Goal: Task Accomplishment & Management: Use online tool/utility

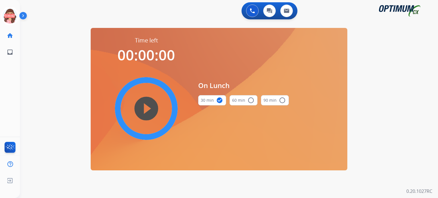
click at [10, 15] on icon at bounding box center [10, 16] width 19 height 19
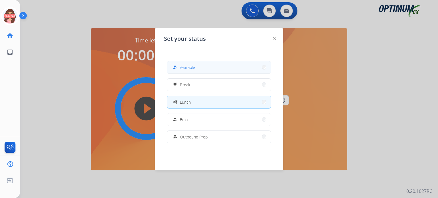
click at [204, 68] on button "how_to_reg Available" at bounding box center [219, 67] width 104 height 12
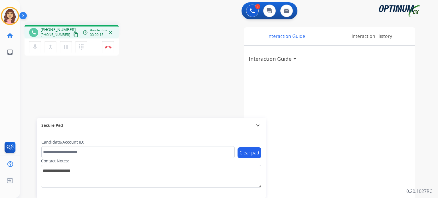
click at [73, 36] on mat-icon "content_copy" at bounding box center [75, 34] width 5 height 5
click at [107, 49] on button "Disconnect" at bounding box center [108, 47] width 12 height 12
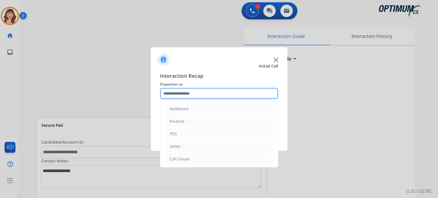
click at [205, 94] on input "text" at bounding box center [219, 93] width 118 height 11
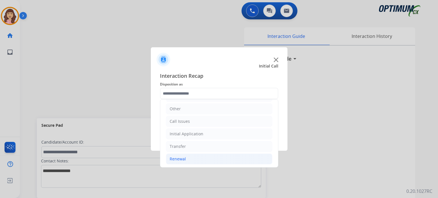
click at [185, 158] on li "Renewal" at bounding box center [219, 159] width 106 height 11
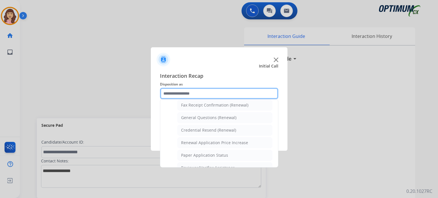
scroll to position [151, 0]
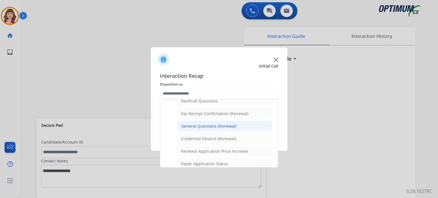
click at [211, 126] on div "General Questions (Renewal)" at bounding box center [208, 126] width 55 height 6
type input "**********"
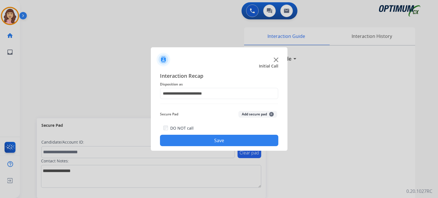
click at [206, 138] on button "Save" at bounding box center [219, 140] width 118 height 11
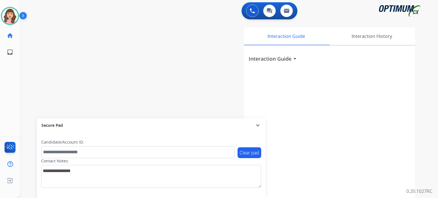
click at [235, 65] on div "Interaction Guide Interaction History Interaction Guide arrow_drop_down" at bounding box center [295, 142] width 240 height 231
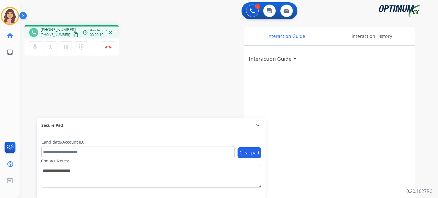
click at [73, 35] on mat-icon "content_copy" at bounding box center [75, 34] width 5 height 5
click at [37, 48] on mat-icon "mic" at bounding box center [35, 47] width 7 height 7
click at [37, 48] on mat-icon "mic_off" at bounding box center [35, 47] width 7 height 7
click at [106, 46] on img at bounding box center [108, 47] width 7 height 3
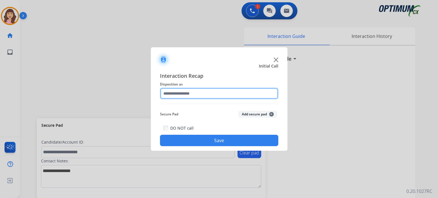
click at [192, 93] on input "text" at bounding box center [219, 93] width 118 height 11
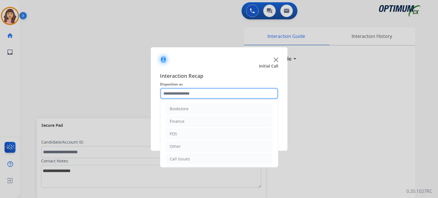
scroll to position [38, 0]
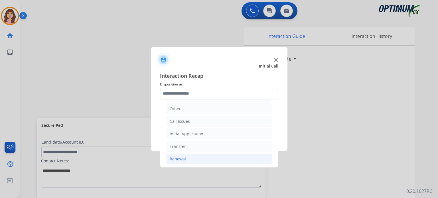
click at [183, 159] on div "Renewal" at bounding box center [178, 159] width 16 height 6
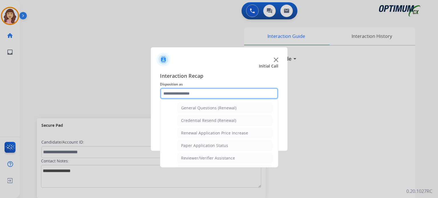
scroll to position [166, 0]
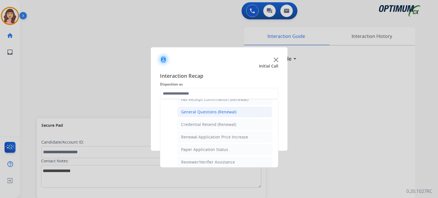
click at [224, 113] on div "General Questions (Renewal)" at bounding box center [208, 112] width 55 height 6
type input "**********"
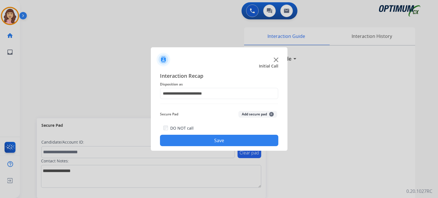
click at [211, 140] on button "Save" at bounding box center [219, 140] width 118 height 11
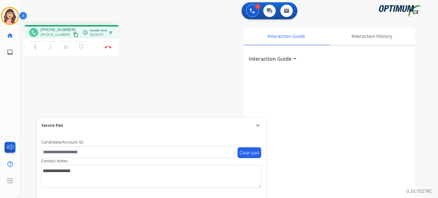
click at [73, 35] on mat-icon "content_copy" at bounding box center [75, 34] width 5 height 5
click at [108, 48] on img at bounding box center [108, 47] width 7 height 3
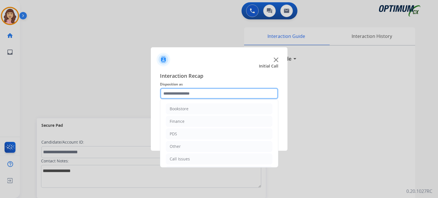
click at [199, 94] on input "text" at bounding box center [219, 93] width 118 height 11
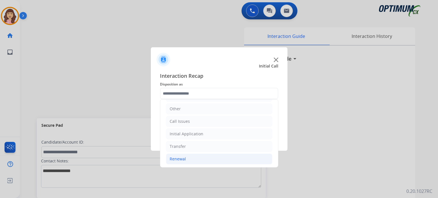
click at [195, 159] on li "Renewal" at bounding box center [219, 159] width 106 height 11
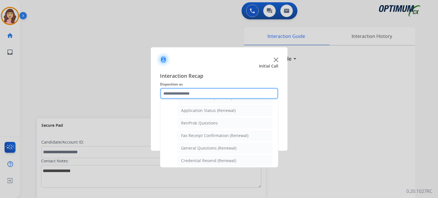
scroll to position [133, 0]
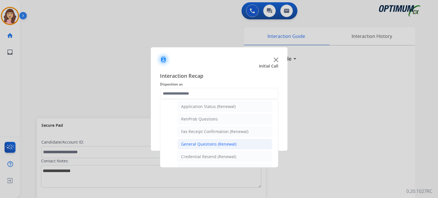
click at [192, 142] on div "General Questions (Renewal)" at bounding box center [208, 144] width 55 height 6
type input "**********"
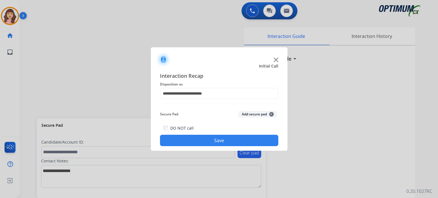
click at [209, 141] on button "Save" at bounding box center [219, 140] width 118 height 11
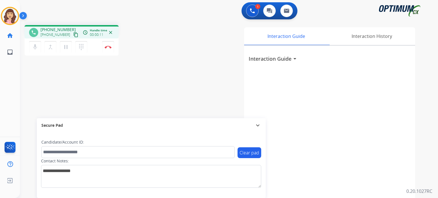
click at [73, 34] on mat-icon "content_copy" at bounding box center [75, 34] width 5 height 5
click at [66, 48] on mat-icon "pause" at bounding box center [65, 47] width 7 height 7
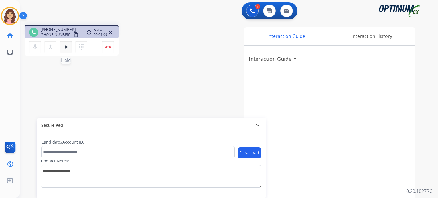
click at [67, 49] on mat-icon "play_arrow" at bounding box center [65, 47] width 7 height 7
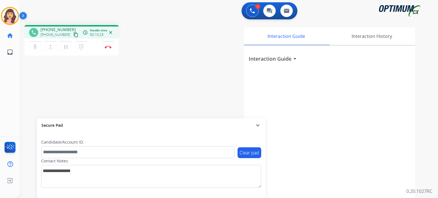
click at [141, 93] on div "phone +16168442432 +16168442432 content_copy access_time Call metrics Queue 00:…" at bounding box center [222, 140] width 404 height 238
click at [109, 46] on img at bounding box center [108, 47] width 7 height 3
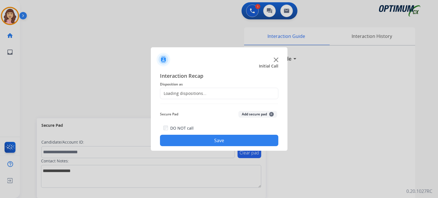
click at [202, 94] on div "Loading dispositions..." at bounding box center [183, 94] width 46 height 6
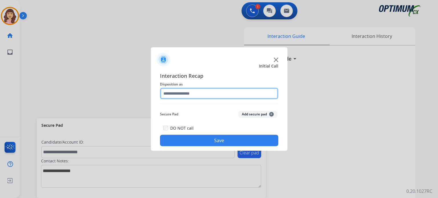
click at [217, 93] on input "text" at bounding box center [219, 93] width 118 height 11
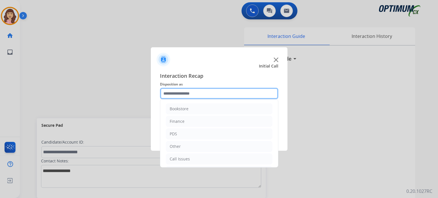
scroll to position [38, 0]
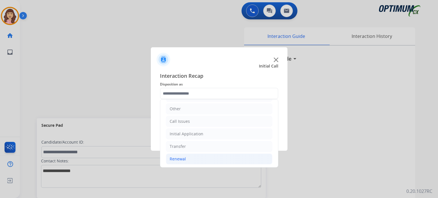
click at [185, 157] on div "Renewal" at bounding box center [178, 159] width 16 height 6
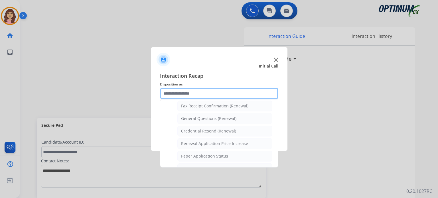
scroll to position [156, 0]
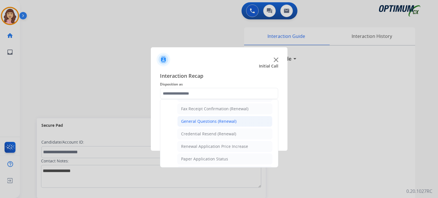
click at [215, 121] on div "General Questions (Renewal)" at bounding box center [208, 122] width 55 height 6
type input "**********"
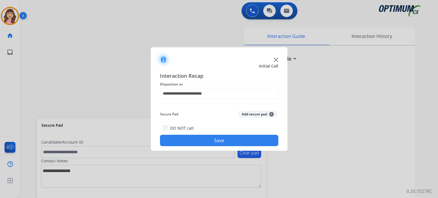
click at [216, 131] on div "DO NOT call Save" at bounding box center [219, 136] width 118 height 22
click at [218, 141] on button "Save" at bounding box center [219, 140] width 118 height 11
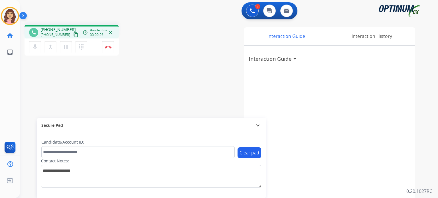
click at [73, 33] on mat-icon "content_copy" at bounding box center [75, 34] width 5 height 5
click at [108, 48] on img at bounding box center [108, 47] width 7 height 3
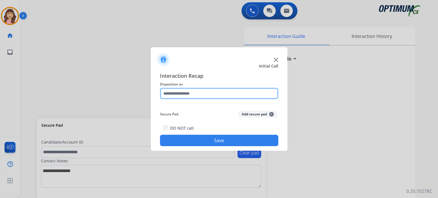
click at [192, 92] on input "text" at bounding box center [219, 93] width 118 height 11
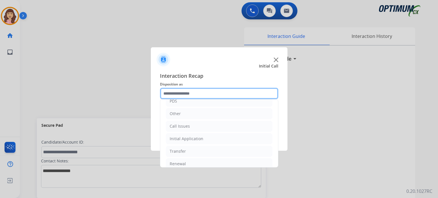
scroll to position [38, 0]
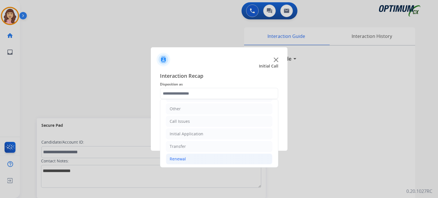
click at [194, 158] on li "Renewal" at bounding box center [219, 159] width 106 height 11
click at [208, 156] on li "Renewal" at bounding box center [219, 159] width 106 height 11
click at [193, 157] on li "Renewal" at bounding box center [219, 159] width 106 height 11
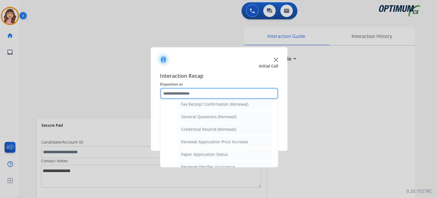
scroll to position [162, 0]
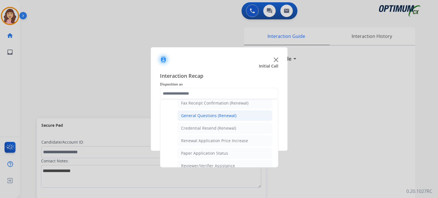
click at [204, 114] on div "General Questions (Renewal)" at bounding box center [208, 116] width 55 height 6
type input "**********"
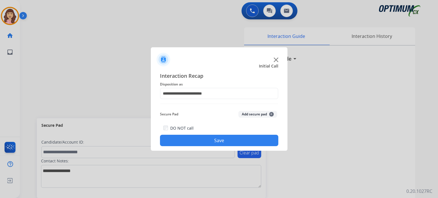
click at [212, 141] on button "Save" at bounding box center [219, 140] width 118 height 11
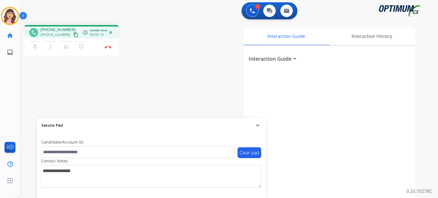
click at [73, 33] on mat-icon "content_copy" at bounding box center [75, 34] width 5 height 5
click at [108, 49] on button "Disconnect" at bounding box center [108, 47] width 12 height 12
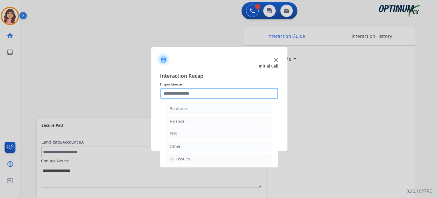
click at [206, 94] on input "text" at bounding box center [219, 93] width 118 height 11
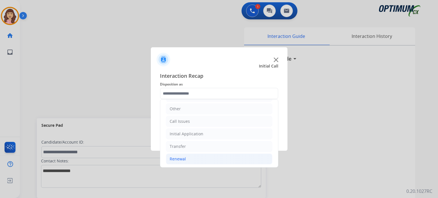
click at [173, 161] on div "Renewal" at bounding box center [178, 159] width 16 height 6
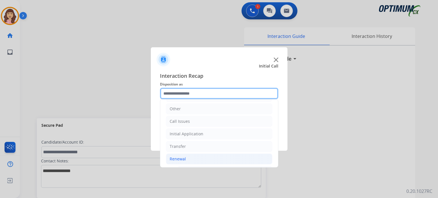
scroll to position [218, 0]
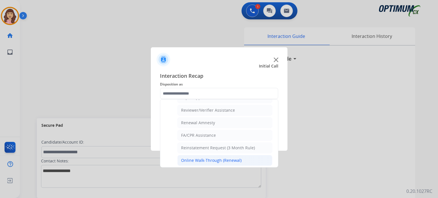
click at [224, 158] on div "Online Walk-Through (Renewal)" at bounding box center [211, 161] width 60 height 6
type input "**********"
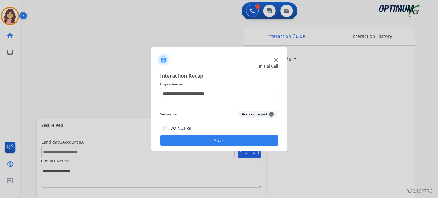
click at [227, 143] on button "Save" at bounding box center [219, 140] width 118 height 11
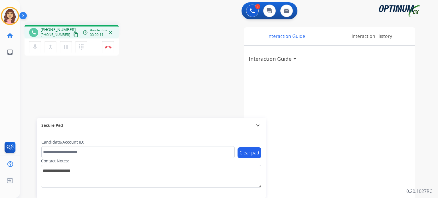
click at [73, 33] on mat-icon "content_copy" at bounding box center [75, 34] width 5 height 5
click at [108, 48] on button "Disconnect" at bounding box center [108, 47] width 12 height 12
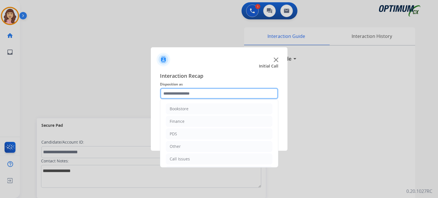
click at [218, 94] on input "text" at bounding box center [219, 93] width 118 height 11
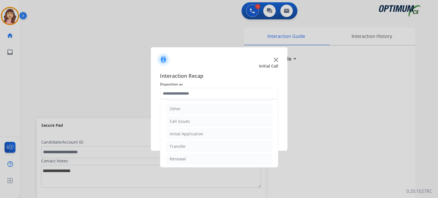
click at [183, 152] on ul "Bookstore Finance PDS Other Call Issues Initial Application Transfer Renewal" at bounding box center [219, 115] width 118 height 107
click at [183, 157] on div "Renewal" at bounding box center [178, 159] width 16 height 6
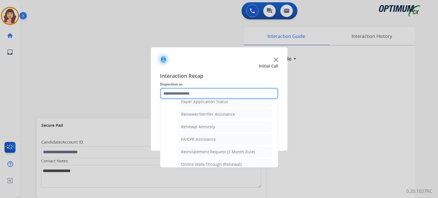
scroll to position [218, 0]
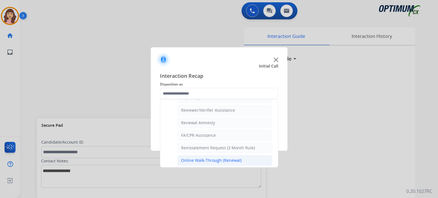
click at [218, 158] on div "Online Walk-Through (Renewal)" at bounding box center [211, 161] width 60 height 6
type input "**********"
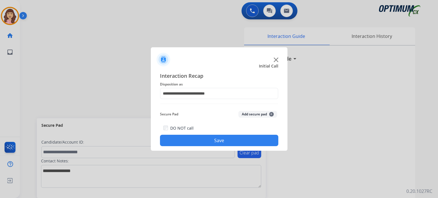
click at [218, 138] on button "Save" at bounding box center [219, 140] width 118 height 11
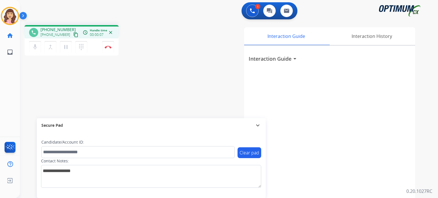
click at [73, 35] on mat-icon "content_copy" at bounding box center [75, 34] width 5 height 5
click at [138, 95] on div "phone +12677665827 +12677665827 content_copy access_time Call metrics Queue 00:…" at bounding box center [222, 140] width 404 height 238
click at [107, 47] on img at bounding box center [108, 47] width 7 height 3
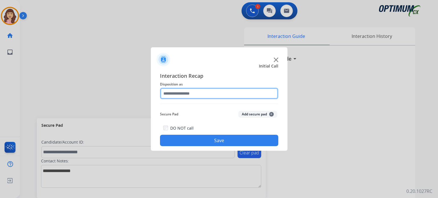
click at [191, 95] on input "text" at bounding box center [219, 93] width 118 height 11
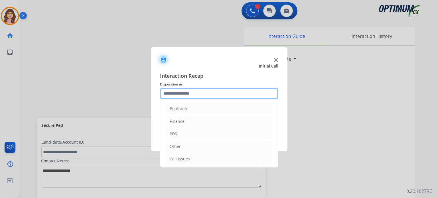
scroll to position [38, 0]
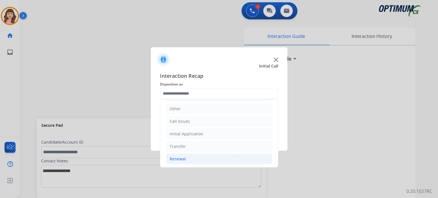
click at [187, 158] on li "Renewal" at bounding box center [219, 159] width 106 height 11
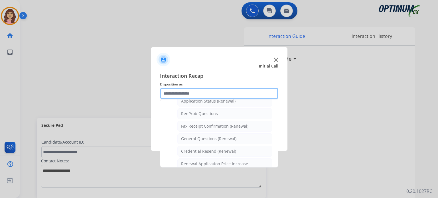
scroll to position [132, 0]
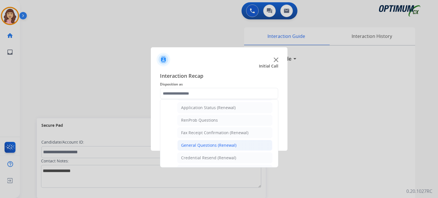
click at [210, 143] on div "General Questions (Renewal)" at bounding box center [208, 146] width 55 height 6
type input "**********"
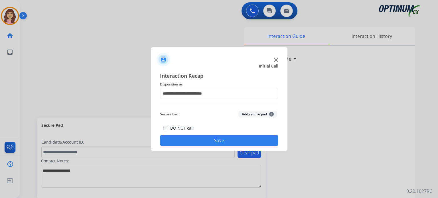
click at [219, 139] on button "Save" at bounding box center [219, 140] width 118 height 11
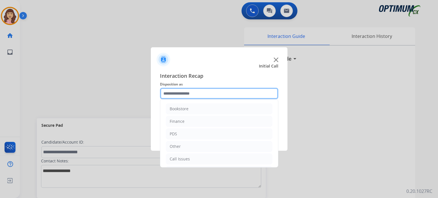
click at [185, 95] on input "text" at bounding box center [219, 93] width 118 height 11
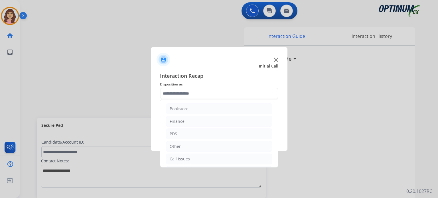
drag, startPoint x: 278, startPoint y: 120, endPoint x: 276, endPoint y: 158, distance: 38.0
click at [276, 158] on div "Bookstore Finance PDS Other Call Issues Initial Application Transfer Renewal" at bounding box center [219, 133] width 118 height 68
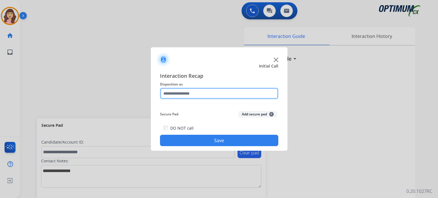
click at [207, 95] on input "text" at bounding box center [219, 93] width 118 height 11
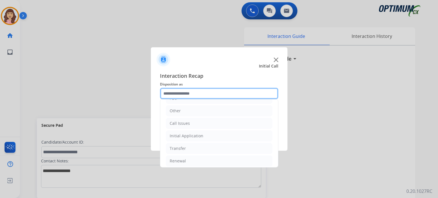
scroll to position [37, 0]
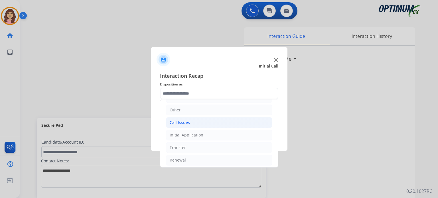
click at [203, 117] on li "Call Issues" at bounding box center [219, 122] width 106 height 11
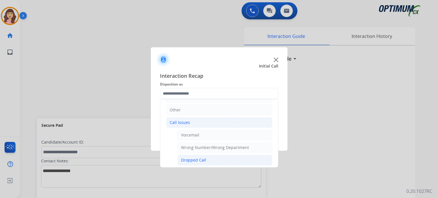
click at [194, 159] on div "Dropped Call" at bounding box center [193, 160] width 25 height 6
type input "**********"
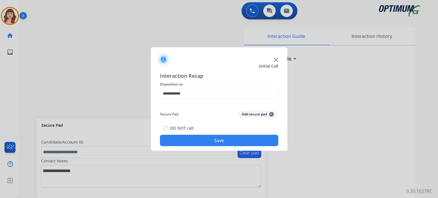
click at [218, 141] on button "Save" at bounding box center [219, 140] width 118 height 11
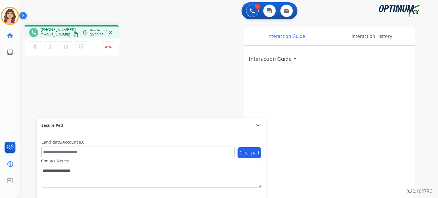
click at [73, 35] on mat-icon "content_copy" at bounding box center [75, 34] width 5 height 5
click at [109, 48] on img at bounding box center [108, 47] width 7 height 3
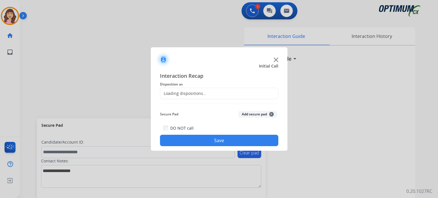
click at [203, 94] on div "Loading dispositions..." at bounding box center [183, 94] width 46 height 6
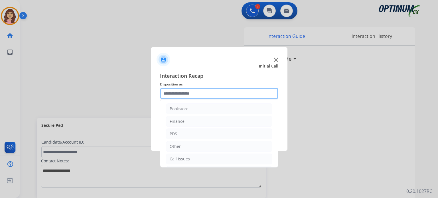
click at [218, 94] on input "text" at bounding box center [219, 93] width 118 height 11
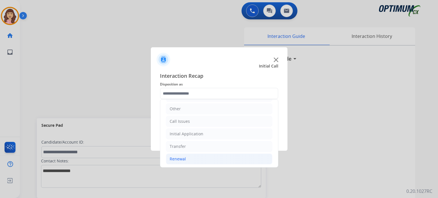
click at [185, 159] on div "Renewal" at bounding box center [178, 159] width 16 height 6
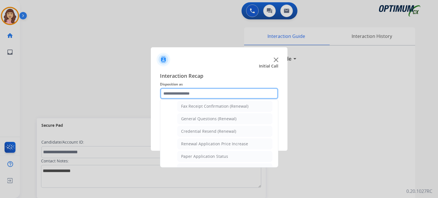
scroll to position [156, 0]
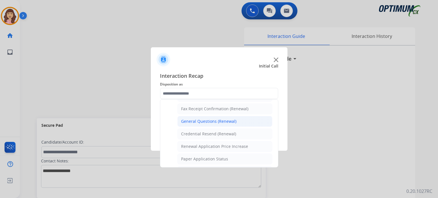
click at [213, 121] on div "General Questions (Renewal)" at bounding box center [208, 122] width 55 height 6
type input "**********"
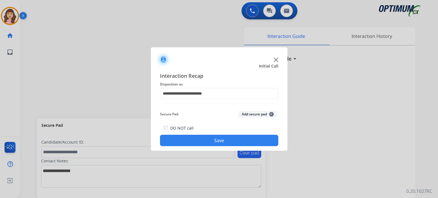
click at [216, 143] on button "Save" at bounding box center [219, 140] width 118 height 11
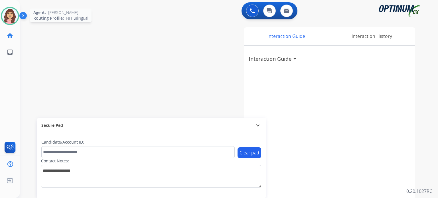
click at [12, 16] on img at bounding box center [10, 16] width 16 height 16
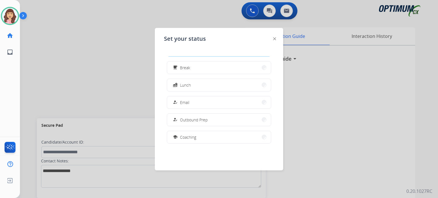
scroll to position [0, 0]
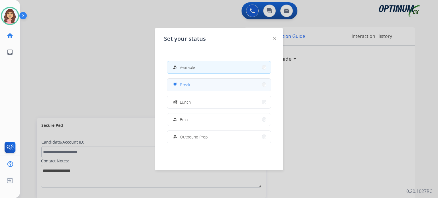
click at [204, 84] on button "free_breakfast Break" at bounding box center [219, 85] width 104 height 12
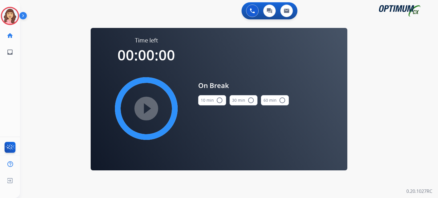
click at [220, 102] on mat-icon "radio_button_unchecked" at bounding box center [219, 100] width 7 height 7
click at [143, 108] on mat-icon "play_circle_filled" at bounding box center [146, 108] width 7 height 7
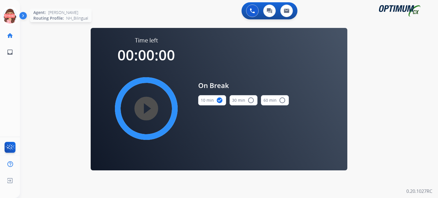
click at [9, 14] on icon at bounding box center [10, 16] width 19 height 19
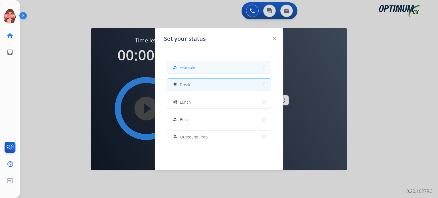
click at [189, 67] on span "Available" at bounding box center [187, 67] width 15 height 6
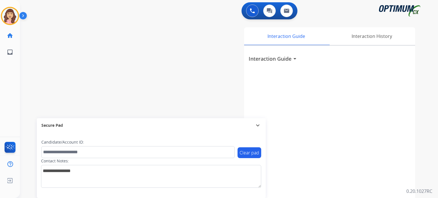
click at [199, 70] on div "Interaction Guide Interaction History Interaction Guide arrow_drop_down" at bounding box center [295, 142] width 240 height 231
click at [9, 18] on img at bounding box center [10, 16] width 16 height 16
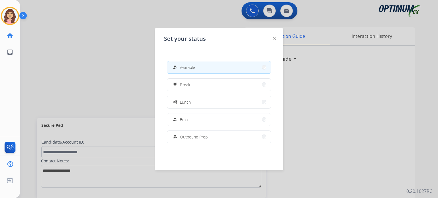
click at [113, 64] on div at bounding box center [219, 99] width 438 height 198
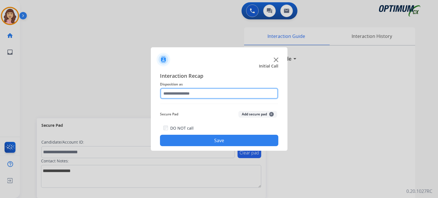
click at [184, 96] on input "text" at bounding box center [219, 93] width 118 height 11
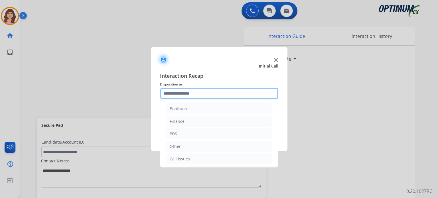
scroll to position [38, 0]
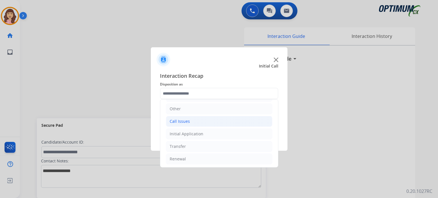
click at [189, 123] on li "Call Issues" at bounding box center [219, 121] width 106 height 11
click at [198, 161] on div "Dropped Call" at bounding box center [193, 159] width 25 height 6
type input "**********"
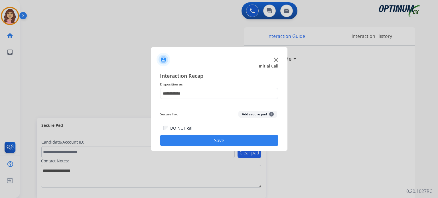
click at [215, 141] on button "Save" at bounding box center [219, 140] width 118 height 11
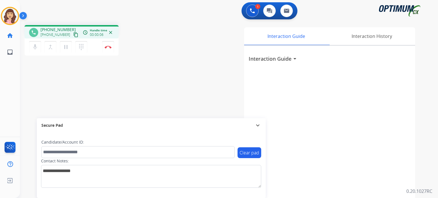
click at [73, 36] on mat-icon "content_copy" at bounding box center [75, 34] width 5 height 5
click at [143, 98] on div "phone +17757385953 +17757385953 content_copy access_time Call metrics Queue 00:…" at bounding box center [222, 140] width 404 height 238
click at [108, 46] on img at bounding box center [108, 47] width 7 height 3
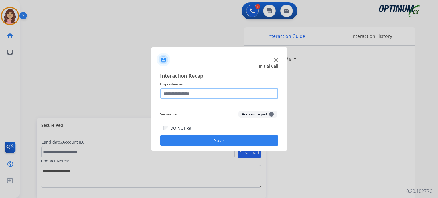
click at [214, 92] on input "text" at bounding box center [219, 93] width 118 height 11
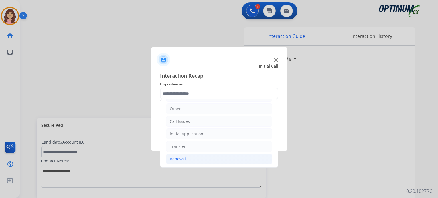
click at [198, 157] on li "Renewal" at bounding box center [219, 159] width 106 height 11
click at [204, 133] on li "Initial Application" at bounding box center [219, 134] width 106 height 11
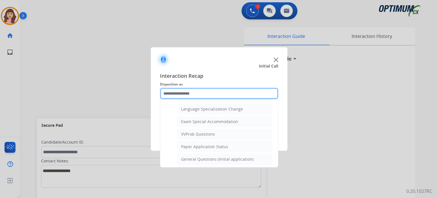
scroll to position [276, 0]
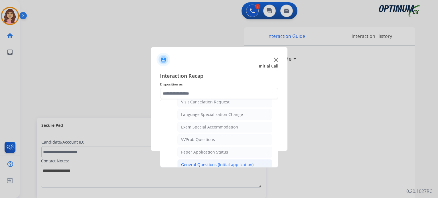
click at [232, 162] on div "General Questions (Initial application)" at bounding box center [217, 165] width 72 height 6
type input "**********"
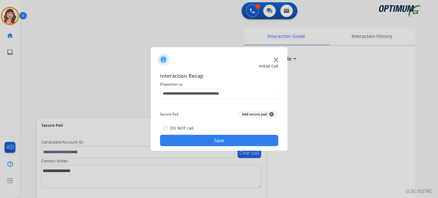
click at [219, 139] on button "Save" at bounding box center [219, 140] width 118 height 11
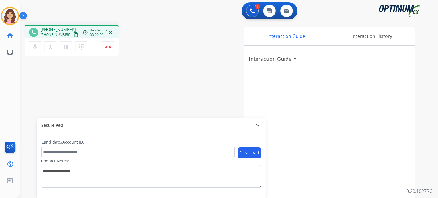
click at [73, 35] on mat-icon "content_copy" at bounding box center [75, 34] width 5 height 5
click at [108, 48] on img at bounding box center [108, 47] width 7 height 3
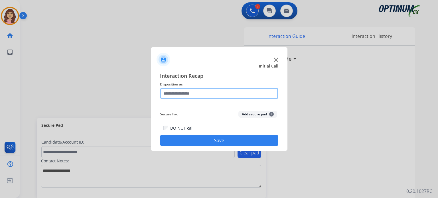
click at [193, 93] on input "text" at bounding box center [219, 93] width 118 height 11
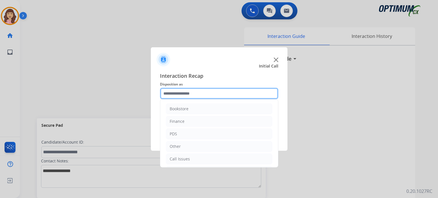
scroll to position [38, 0]
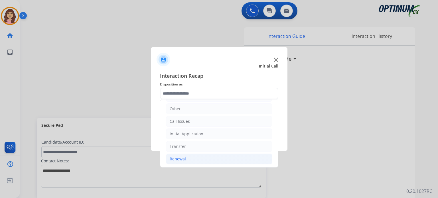
click at [189, 158] on li "Renewal" at bounding box center [219, 159] width 106 height 11
click at [189, 132] on div "Initial Application" at bounding box center [187, 134] width 34 height 6
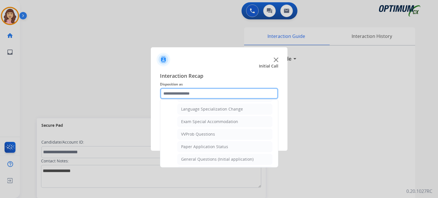
scroll to position [284, 0]
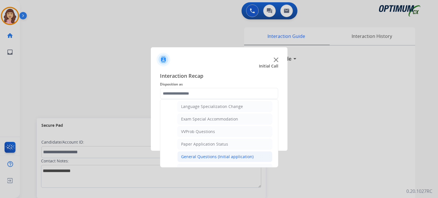
click at [232, 154] on div "General Questions (Initial application)" at bounding box center [217, 157] width 72 height 6
type input "**********"
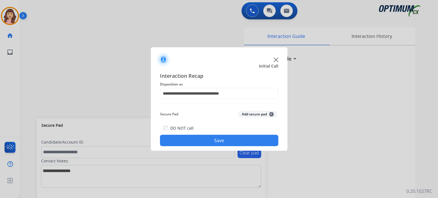
click at [206, 141] on button "Save" at bounding box center [219, 140] width 118 height 11
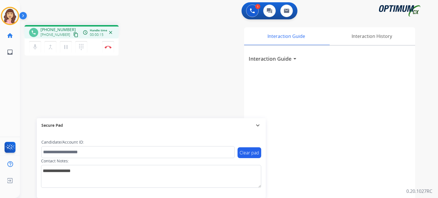
click at [73, 33] on mat-icon "content_copy" at bounding box center [75, 34] width 5 height 5
click at [109, 46] on img at bounding box center [108, 47] width 7 height 3
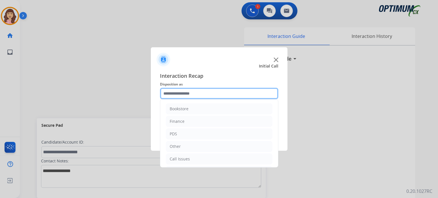
click at [190, 96] on input "text" at bounding box center [219, 93] width 118 height 11
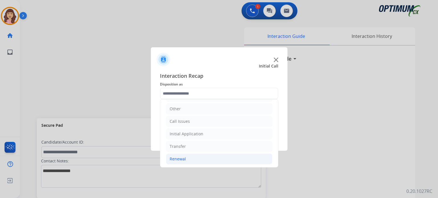
click at [182, 156] on div "Renewal" at bounding box center [178, 159] width 16 height 6
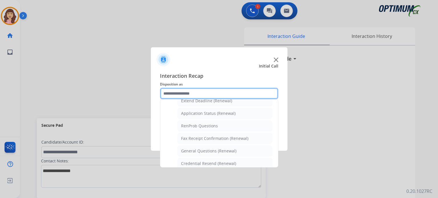
scroll to position [125, 0]
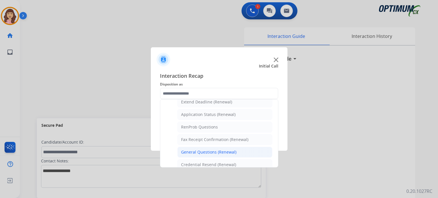
click at [203, 150] on div "General Questions (Renewal)" at bounding box center [208, 152] width 55 height 6
type input "**********"
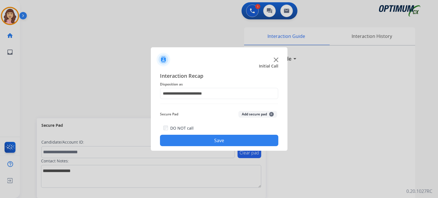
click at [213, 139] on button "Save" at bounding box center [219, 140] width 118 height 11
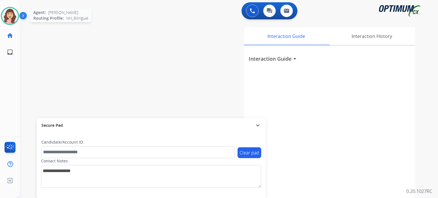
click at [7, 12] on img at bounding box center [10, 16] width 16 height 16
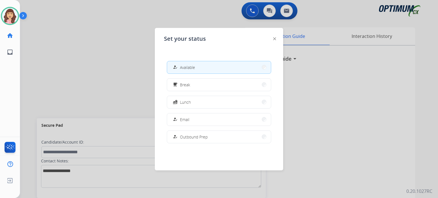
scroll to position [142, 0]
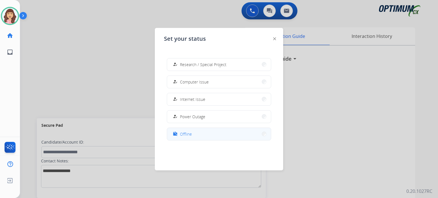
click at [180, 135] on div "work_off Offline" at bounding box center [182, 134] width 20 height 7
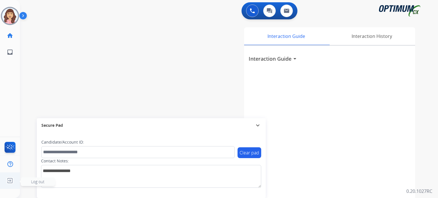
click at [11, 181] on img at bounding box center [10, 180] width 10 height 11
